Goal: Navigation & Orientation: Understand site structure

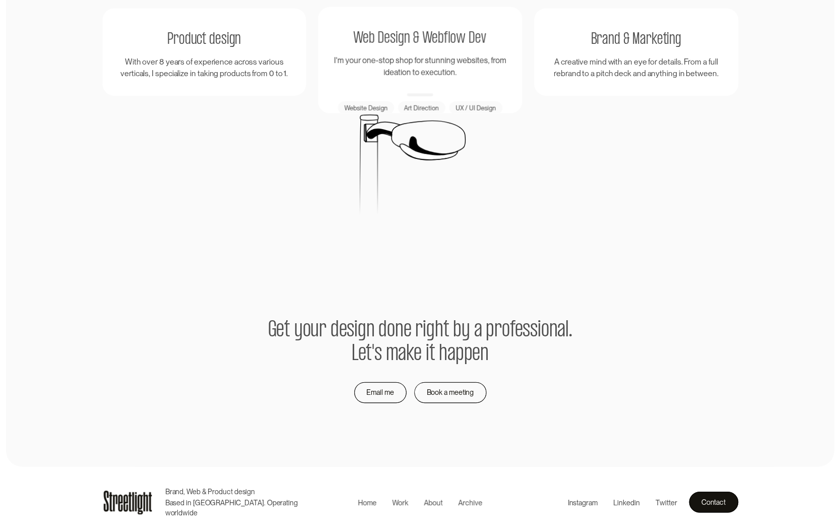
scroll to position [1949, 0]
click at [402, 504] on div "Work" at bounding box center [400, 509] width 16 height 11
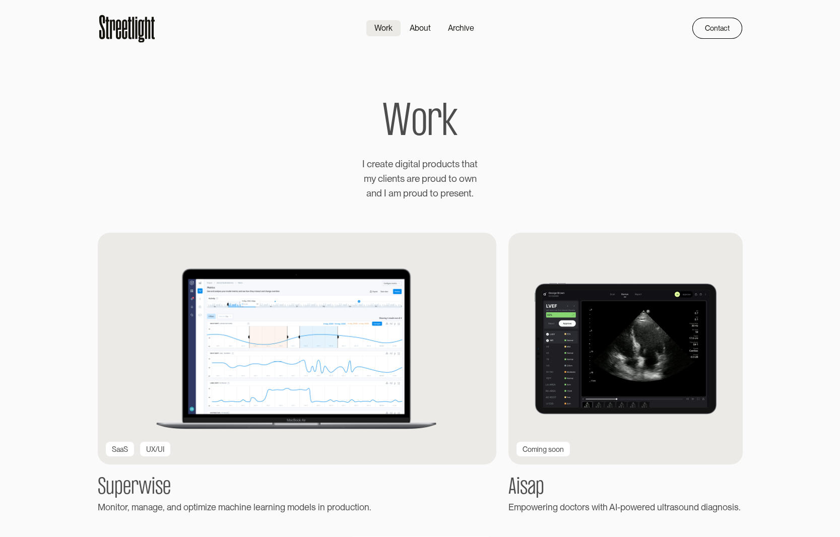
click at [127, 37] on icon at bounding box center [127, 28] width 58 height 32
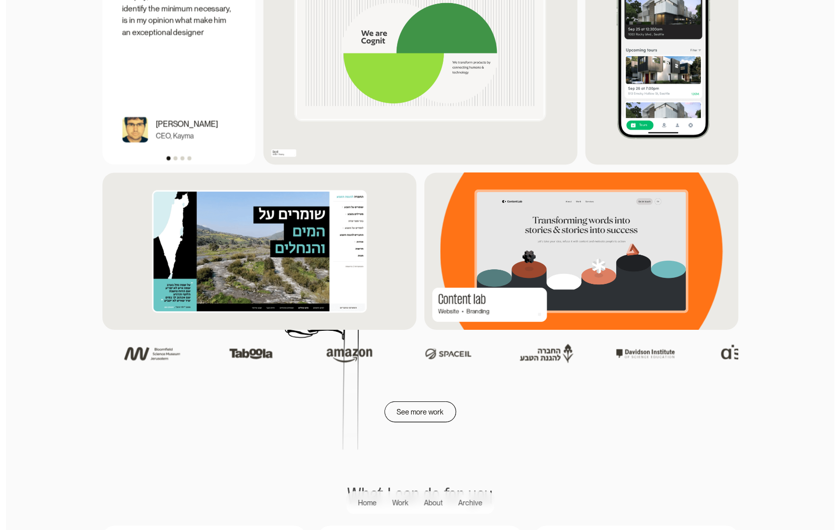
scroll to position [1424, 0]
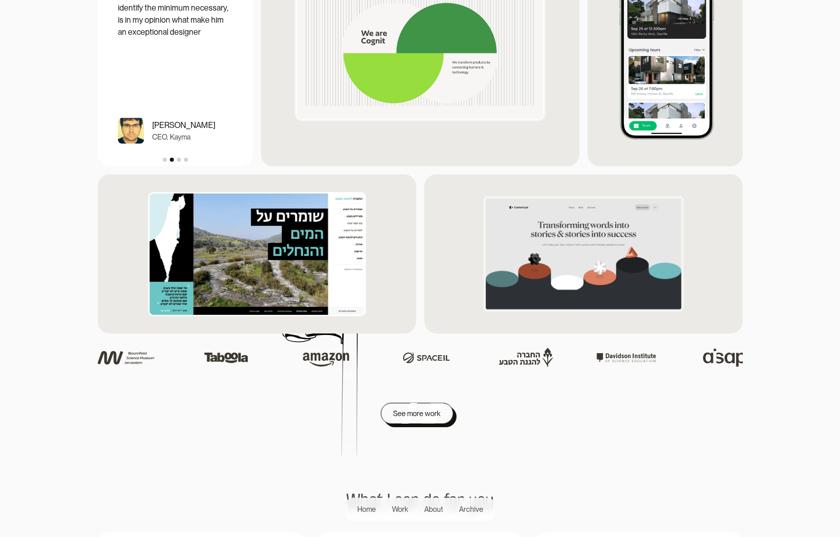
click at [431, 411] on div "See more work" at bounding box center [416, 414] width 47 height 12
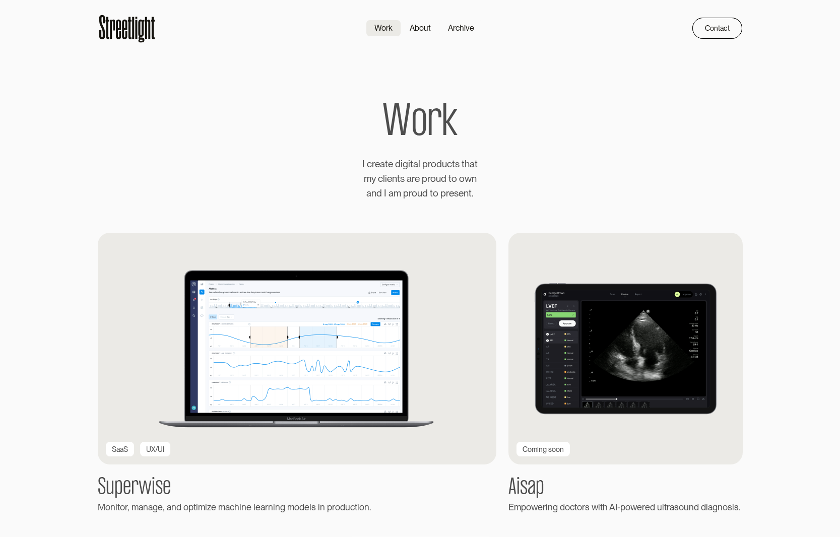
click at [468, 32] on div "Archive" at bounding box center [461, 28] width 26 height 12
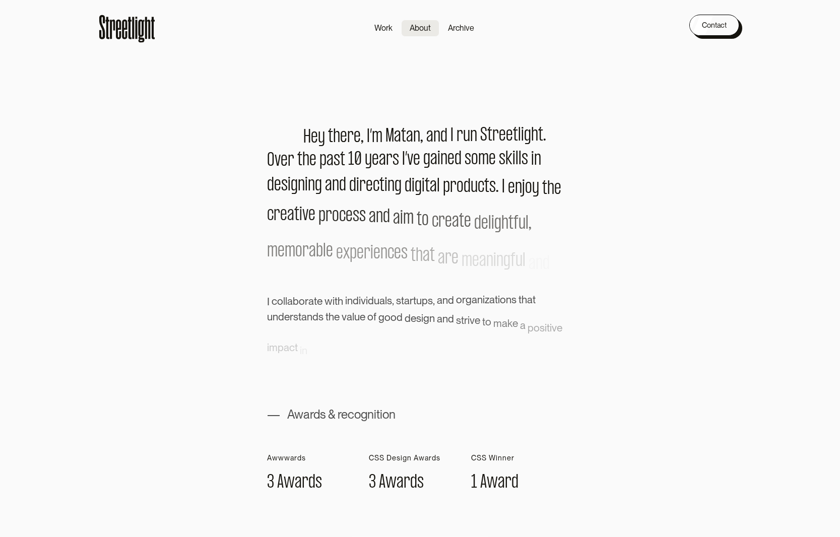
click at [718, 22] on div "Contact" at bounding box center [714, 25] width 25 height 12
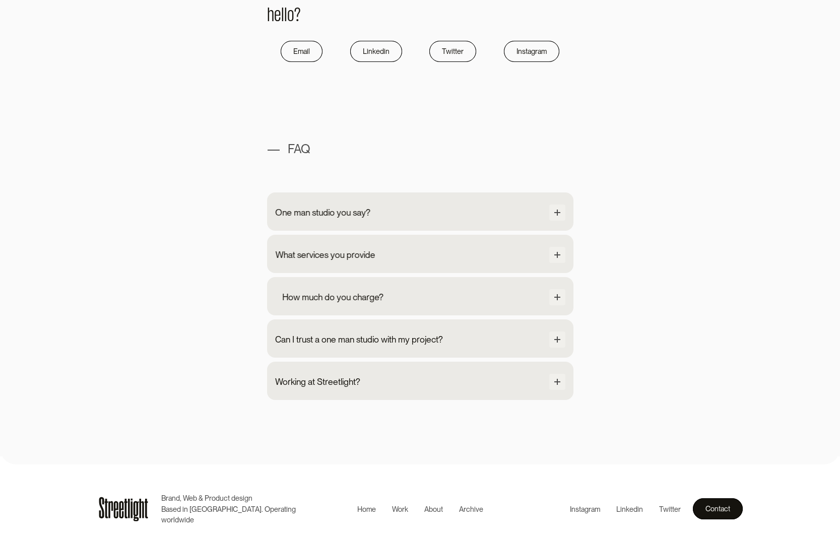
scroll to position [851, 0]
click at [459, 200] on div "One man studio you say? Streetlight is a one man show. From the first intro cal…" at bounding box center [420, 212] width 307 height 38
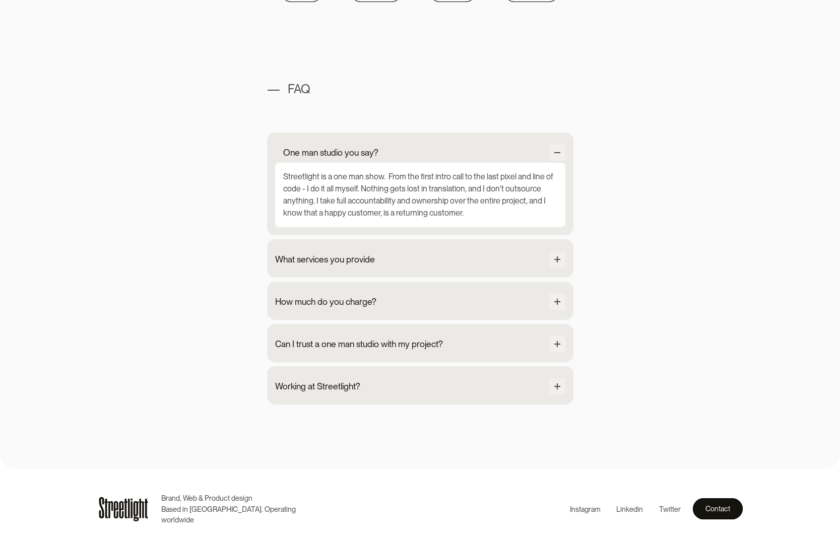
click at [459, 200] on div "Streetlight is a one man show. From the first intro call to the last pixel and …" at bounding box center [420, 195] width 290 height 65
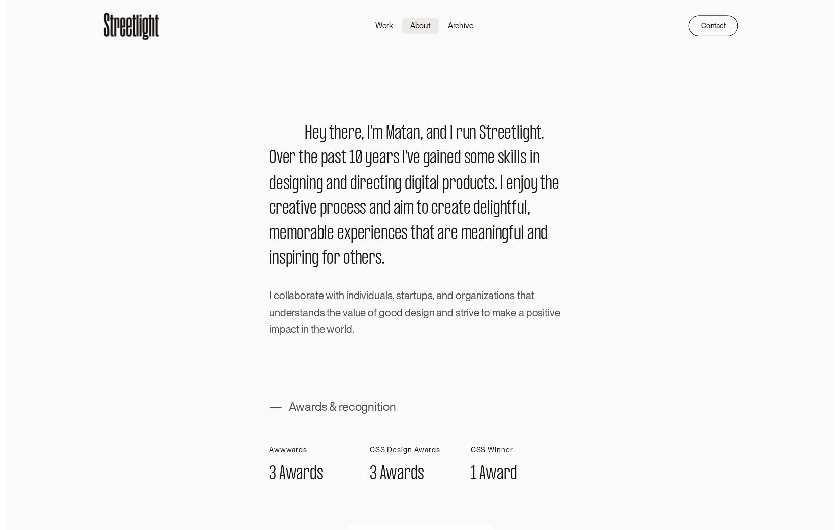
scroll to position [0, 0]
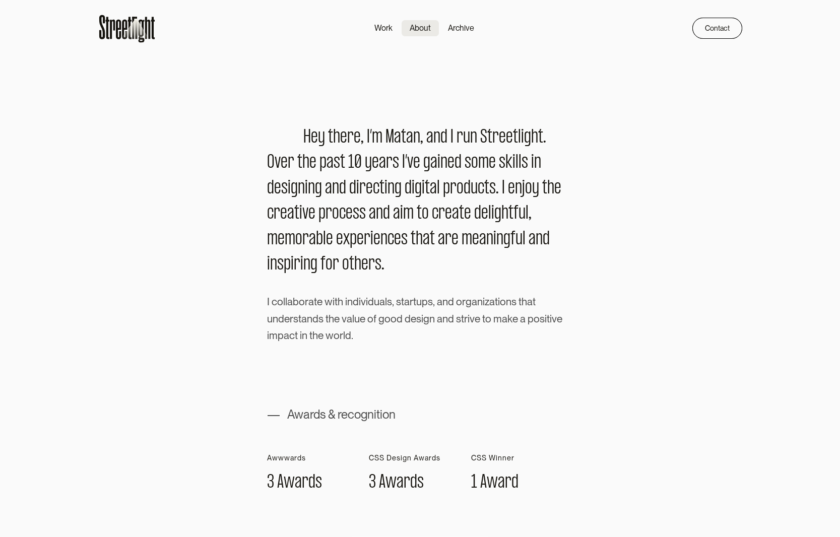
click at [121, 18] on icon at bounding box center [127, 28] width 58 height 32
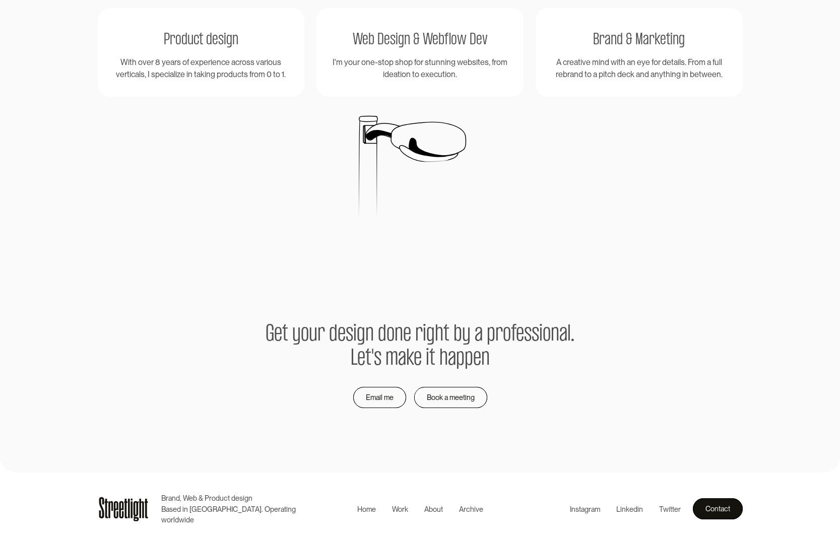
scroll to position [1958, 0]
